Goal: Book appointment/travel/reservation

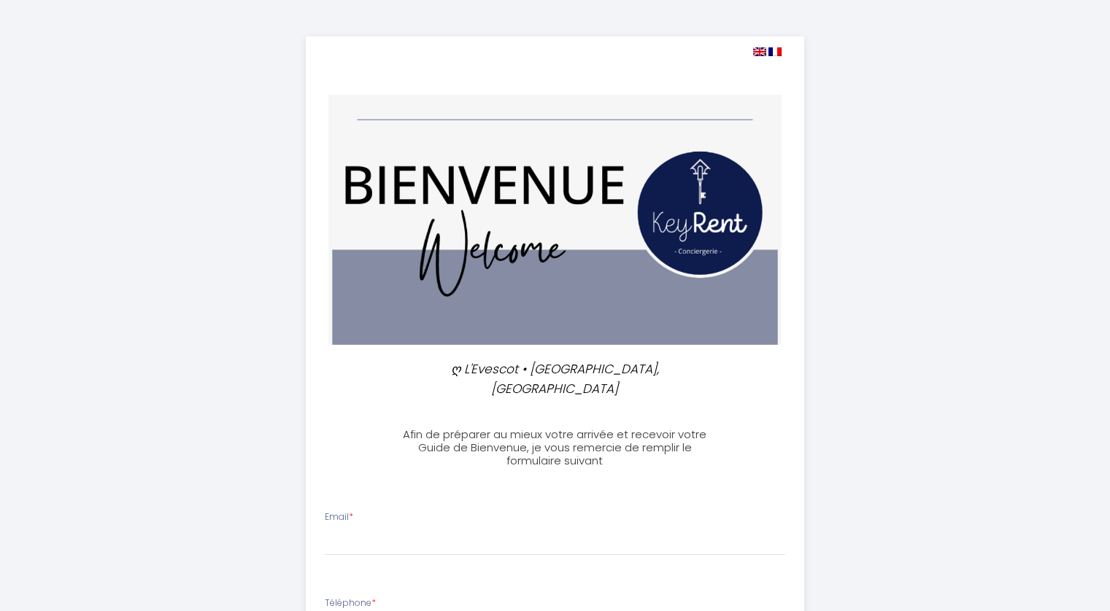
select select
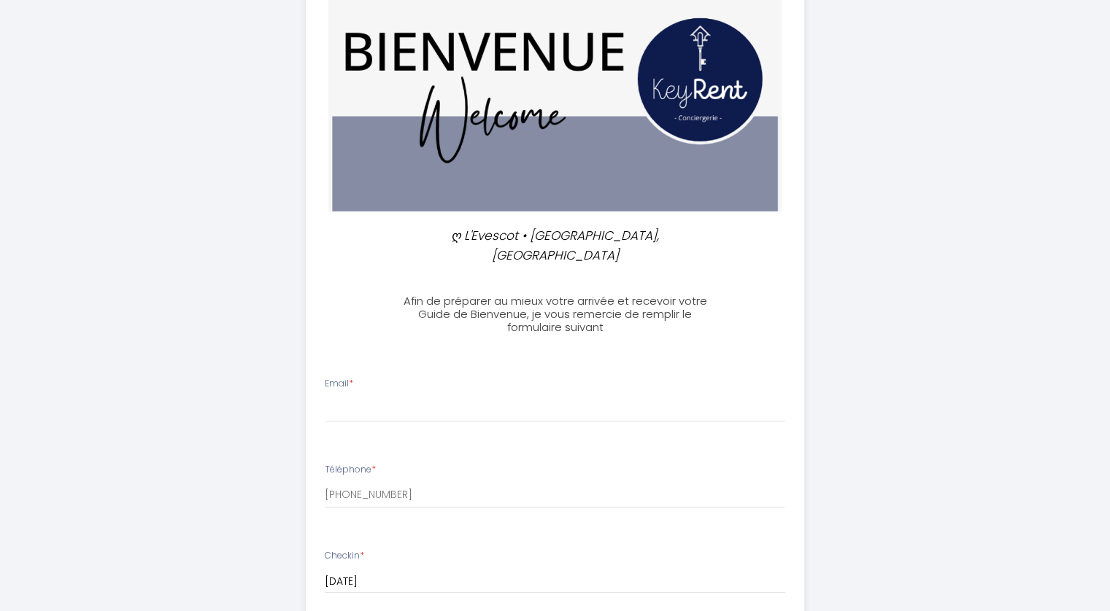
scroll to position [137, 0]
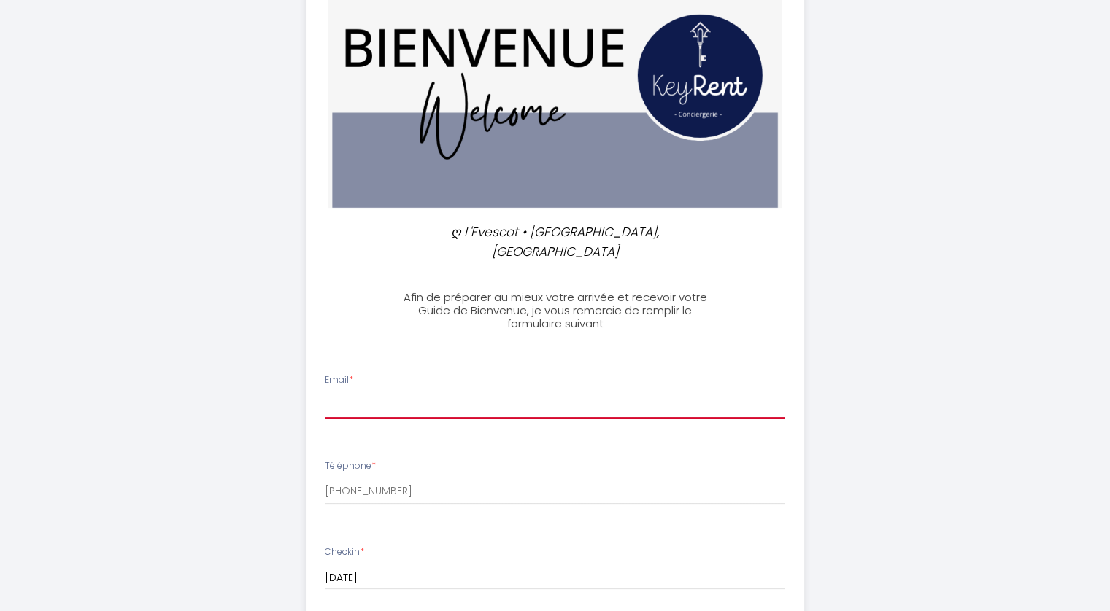
click at [369, 393] on input "Email *" at bounding box center [555, 406] width 460 height 26
type input "[EMAIL_ADDRESS][DOMAIN_NAME]"
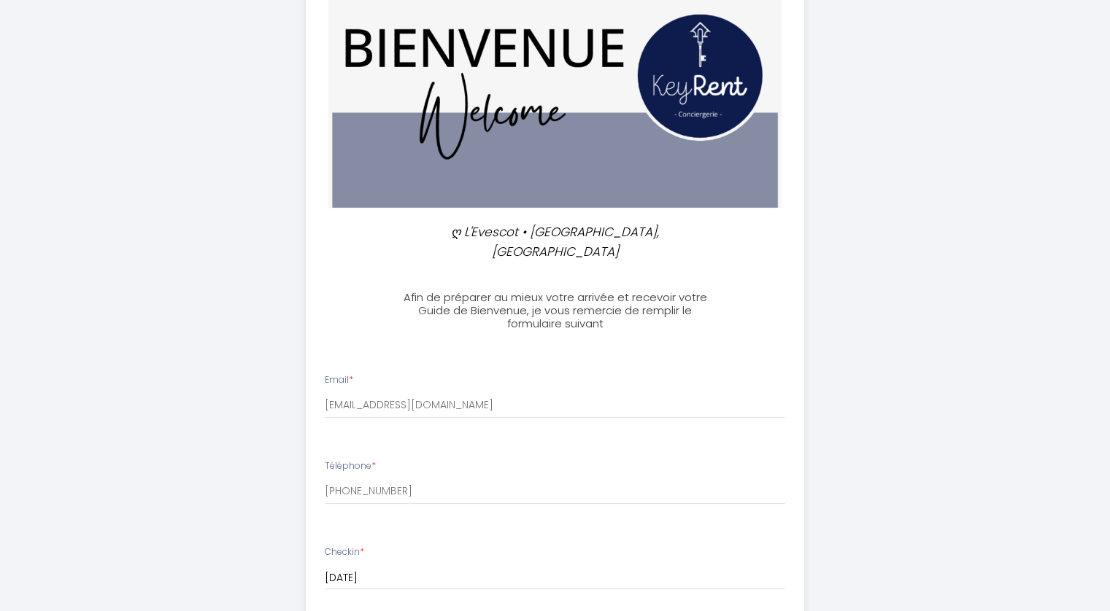
click at [838, 387] on div "ღ L'Evescot • Charmant T2, [GEOGRAPHIC_DATA] Afin de préparer au mieux votre ar…" at bounding box center [555, 567] width 747 height 1409
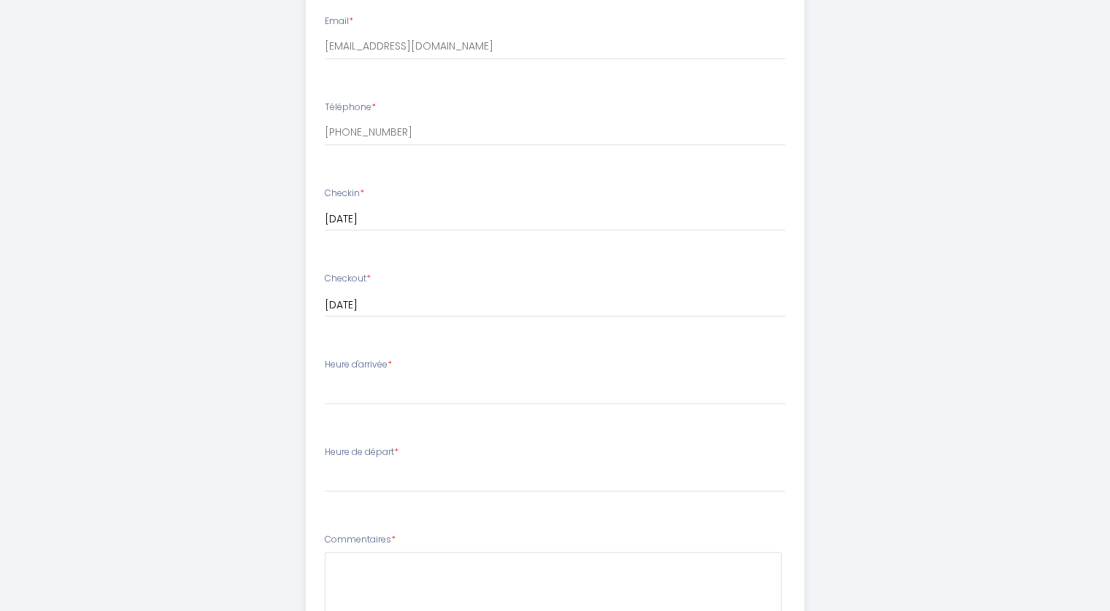
scroll to position [500, 0]
click at [386, 373] on select "15:00 15:30 16:00 16:30 17:00 17:30 18:00 18:30 19:00 19:30 20:00 20:30 21:00 2…" at bounding box center [555, 387] width 460 height 28
select select "15:00"
click at [325, 373] on select "15:00 15:30 16:00 16:30 17:00 17:30 18:00 18:30 19:00 19:30 20:00 20:30 21:00 2…" at bounding box center [555, 387] width 460 height 28
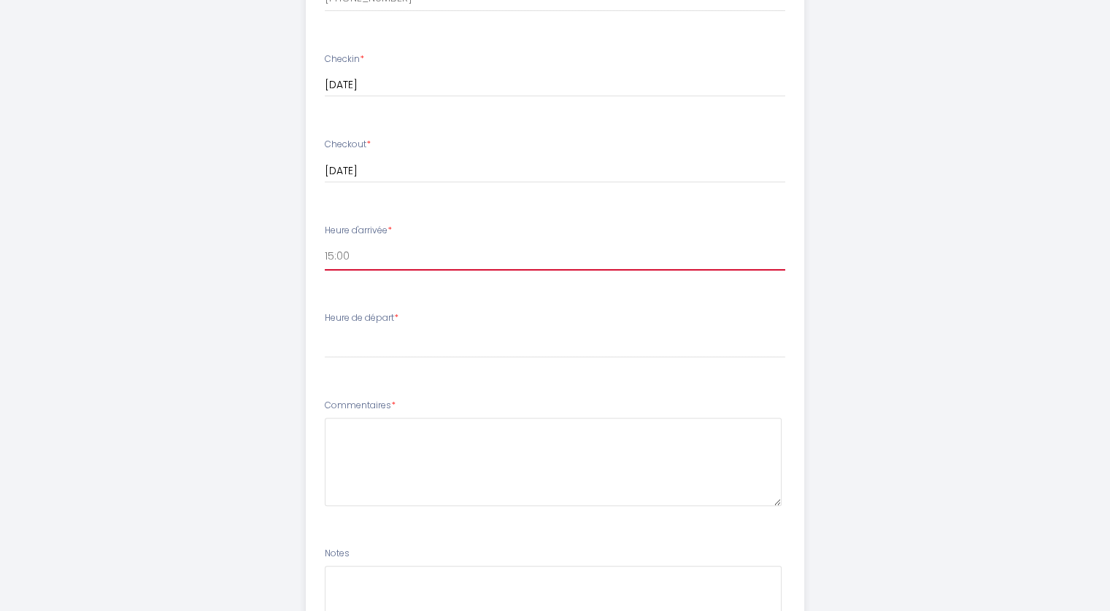
scroll to position [639, 0]
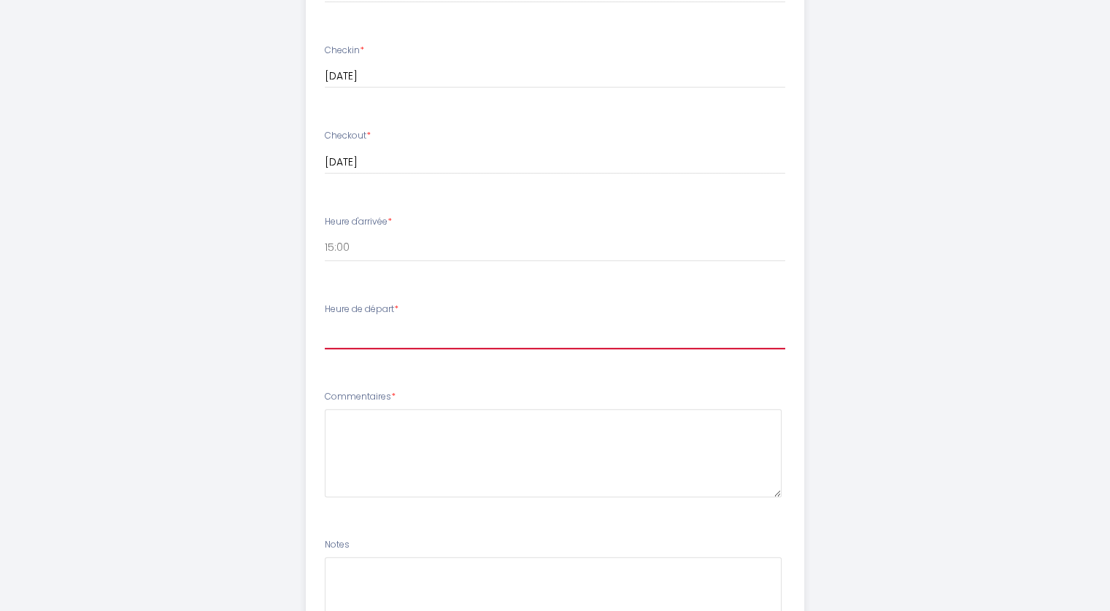
click at [374, 322] on select "00:00 00:30 01:00 01:30 02:00 02:30 03:00 03:30 04:00 04:30 05:00 05:30 06:00 0…" at bounding box center [555, 336] width 460 height 28
select select "11:00"
click at [325, 322] on select "00:00 00:30 01:00 01:30 02:00 02:30 03:00 03:30 04:00 04:30 05:00 05:30 06:00 0…" at bounding box center [555, 336] width 460 height 28
click at [857, 333] on div "ღ L'Evescot • Charmant T2, [GEOGRAPHIC_DATA] Afin de préparer au mieux votre ar…" at bounding box center [555, 65] width 747 height 1409
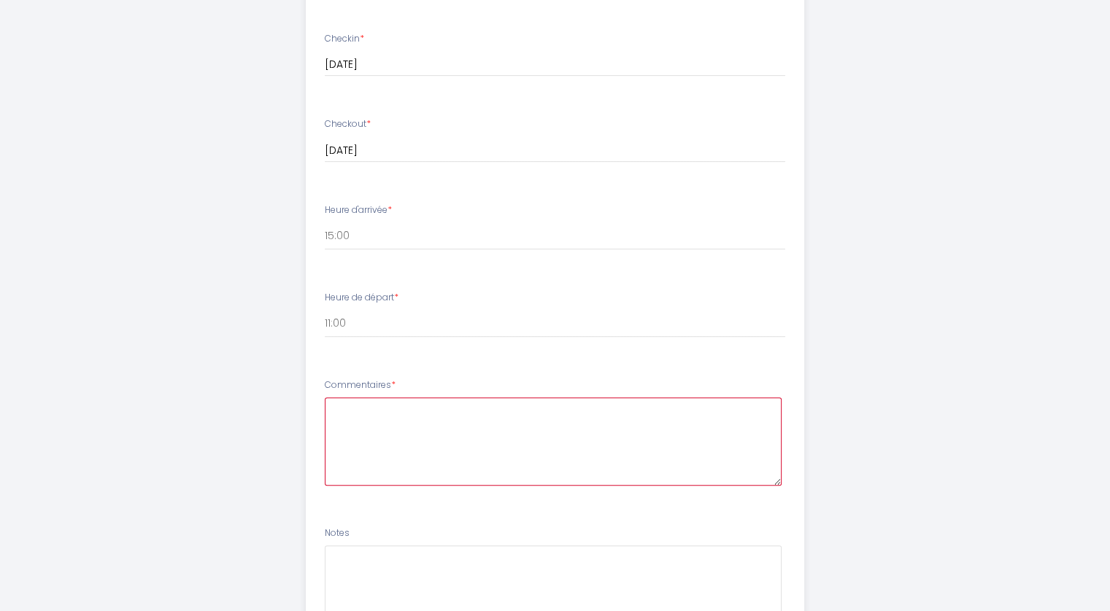
click at [563, 398] on textarea at bounding box center [553, 442] width 457 height 88
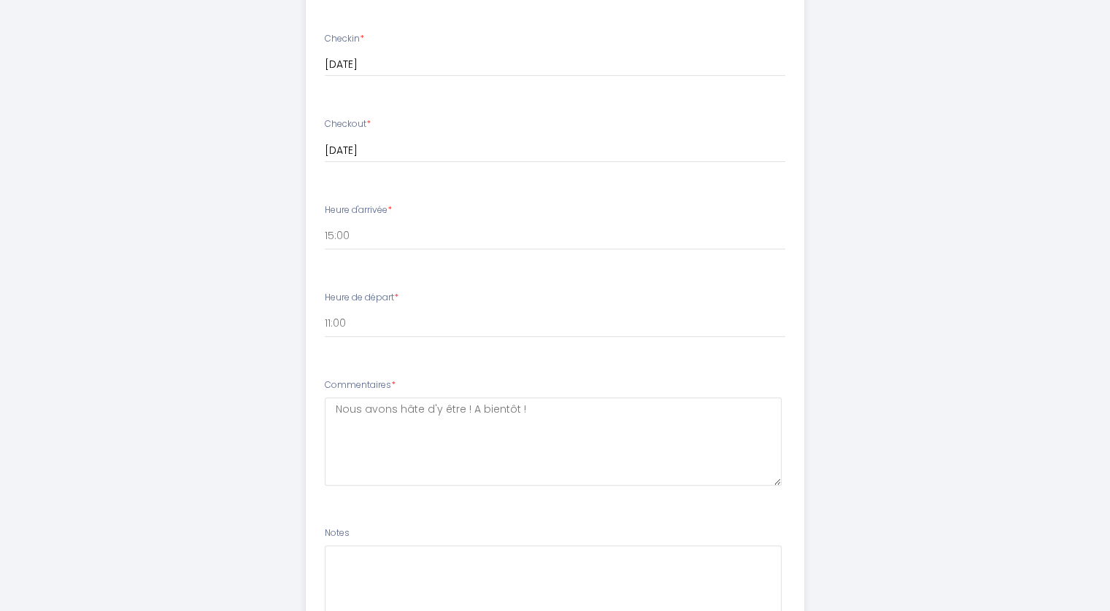
click at [817, 360] on div "ღ L'Evescot • Charmant T2, [GEOGRAPHIC_DATA] Afin de préparer au mieux votre ar…" at bounding box center [555, 53] width 747 height 1409
click at [893, 325] on div "ღ L'Evescot • Charmant T2, [GEOGRAPHIC_DATA] Afin de préparer au mieux votre ar…" at bounding box center [555, 53] width 747 height 1409
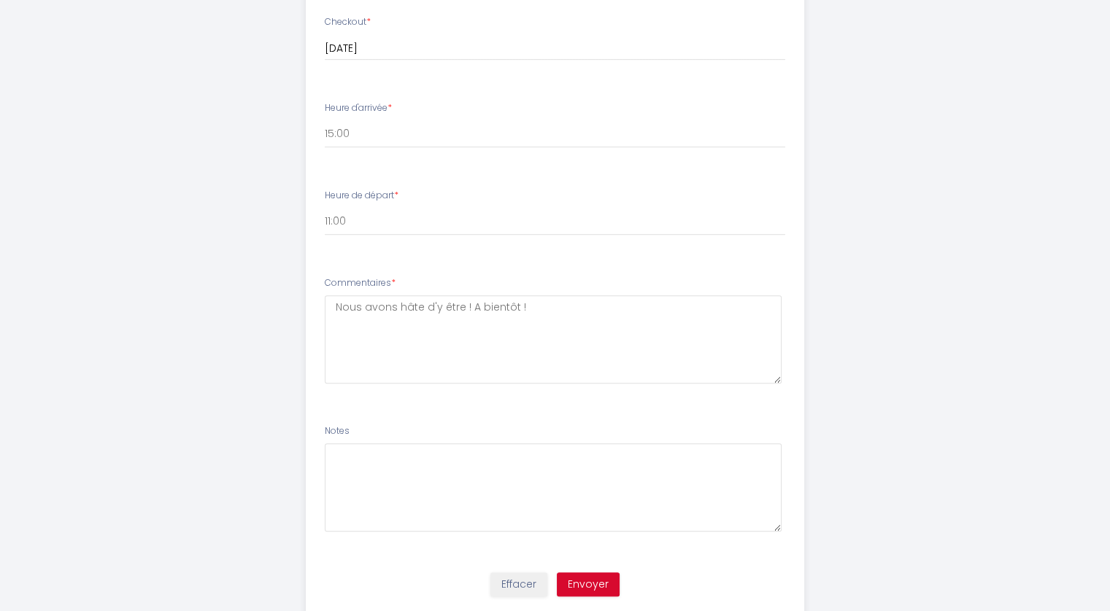
scroll to position [776, 0]
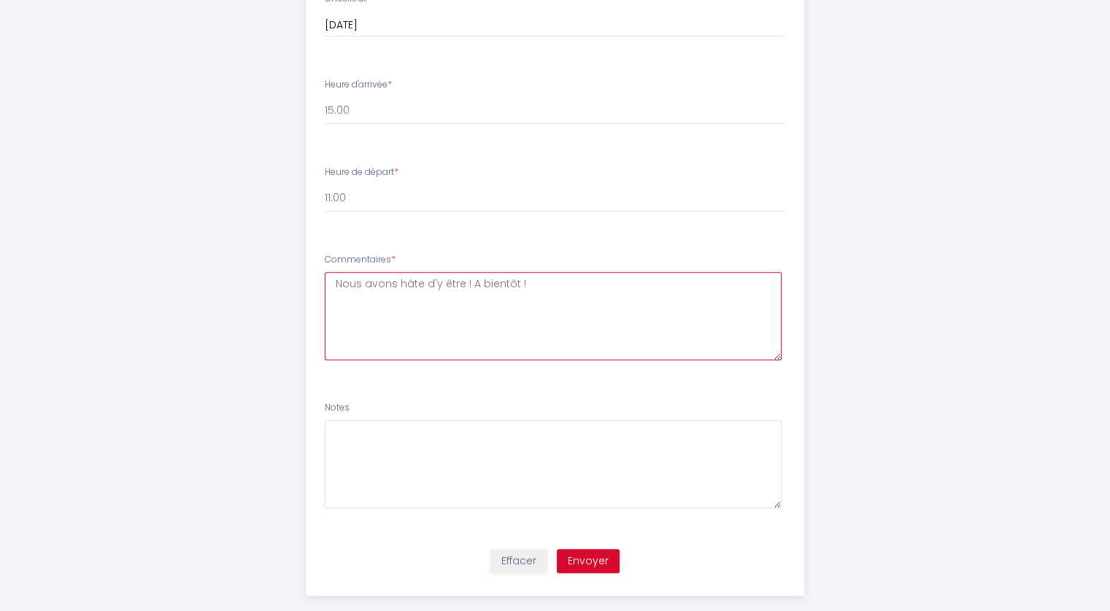
click at [574, 272] on textarea "Nous avons hâte d'y être ! A bientôt !" at bounding box center [553, 316] width 457 height 88
type textarea "Nous avons hâte d'y être ! A bientôt ! [PERSON_NAME] et [PERSON_NAME]"
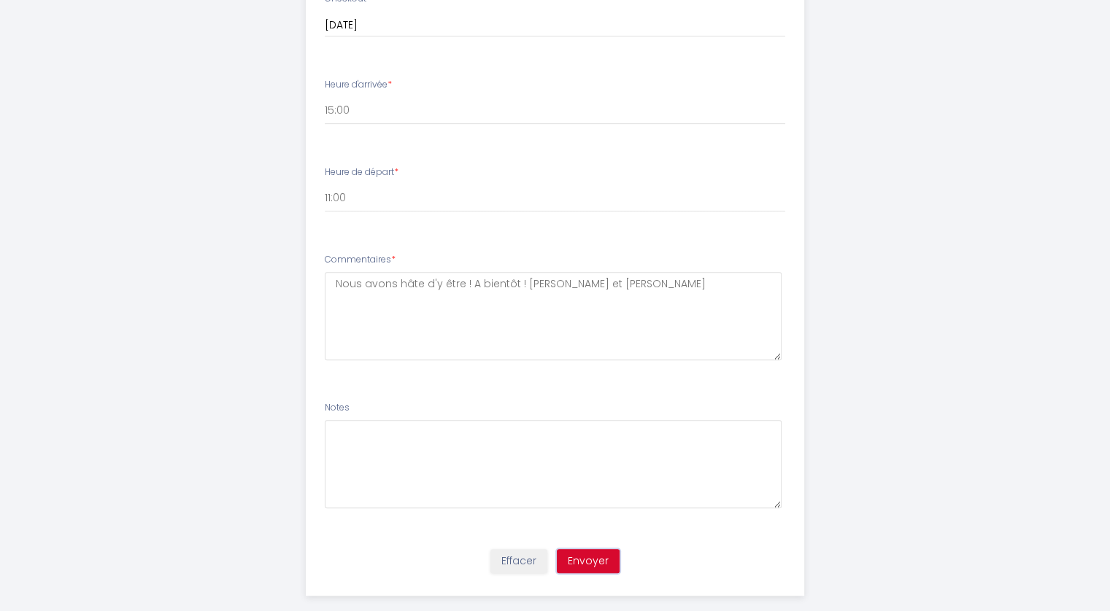
click at [594, 549] on button "Envoyer" at bounding box center [588, 561] width 63 height 25
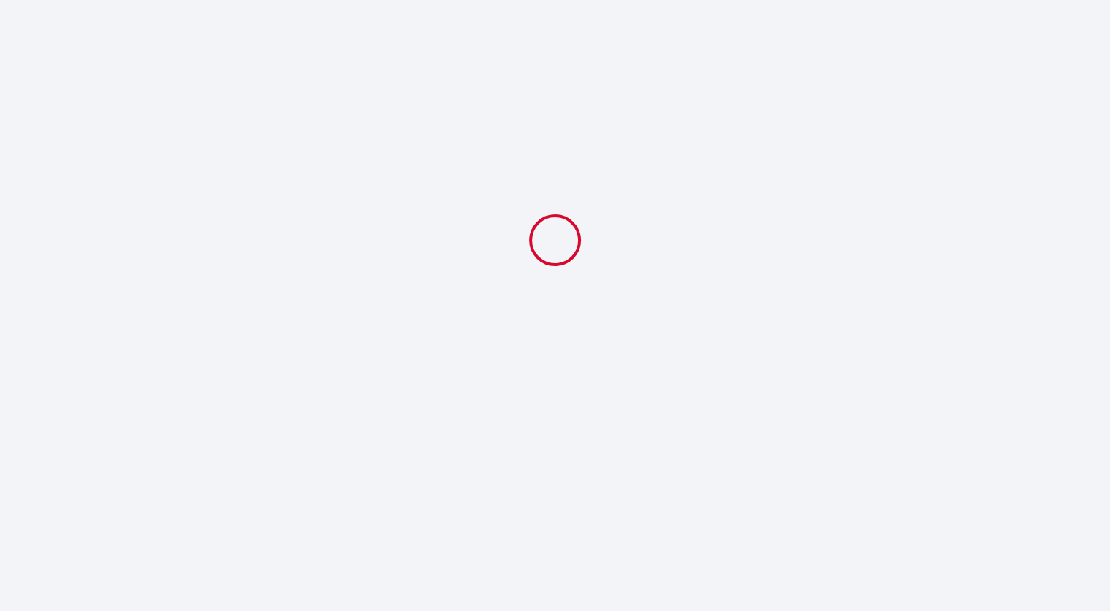
select select "11:00"
